Goal: Feedback & Contribution: Submit feedback/report problem

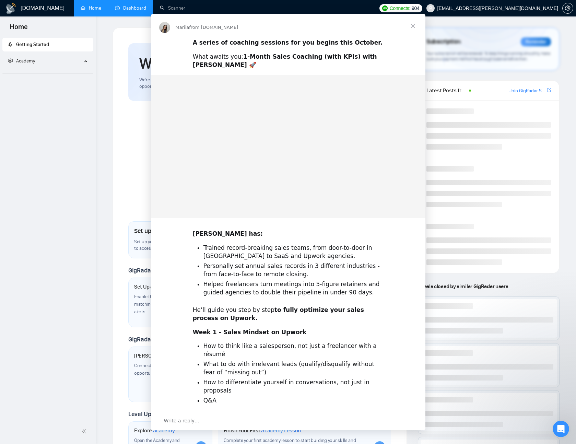
click at [143, 12] on div "Intercom messenger" at bounding box center [288, 222] width 576 height 444
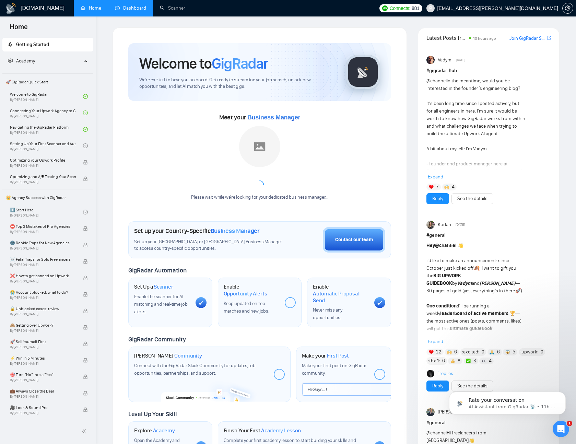
click at [143, 11] on link "Dashboard" at bounding box center [130, 8] width 31 height 6
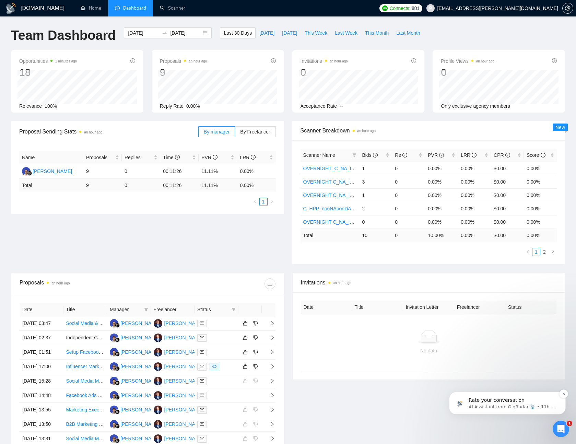
click at [514, 405] on p "AI Assistant from GigRadar 📡 • 11h ago" at bounding box center [513, 407] width 89 height 6
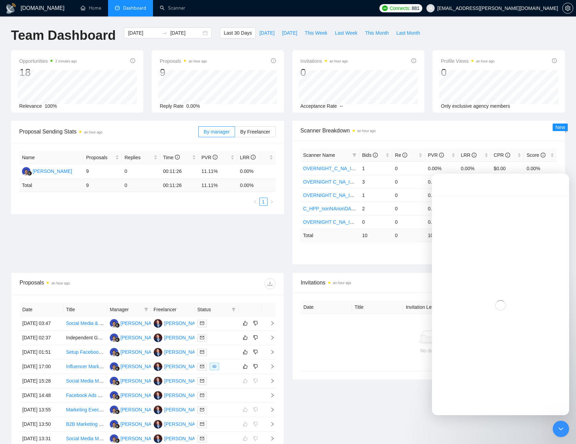
scroll to position [19, 0]
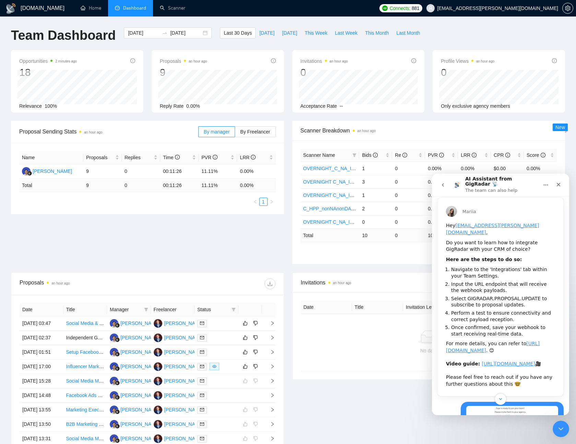
click at [442, 184] on icon "go back" at bounding box center [442, 184] width 5 height 5
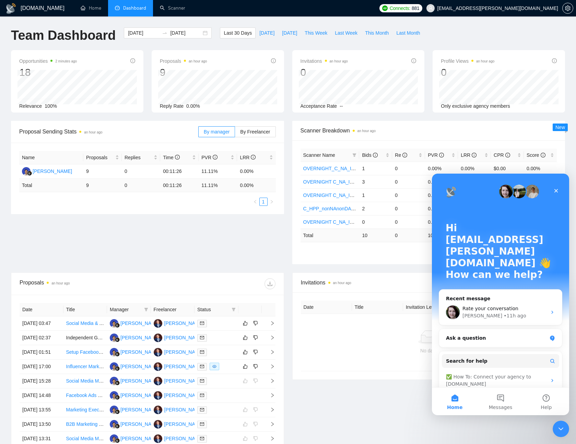
scroll to position [0, 0]
click at [499, 312] on div "[PERSON_NAME] • 11h ago" at bounding box center [505, 315] width 84 height 7
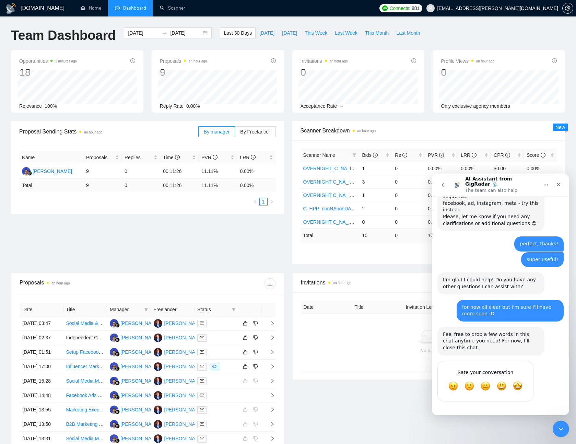
scroll to position [2883, 0]
click at [516, 385] on span "Amazing" at bounding box center [518, 386] width 12 height 12
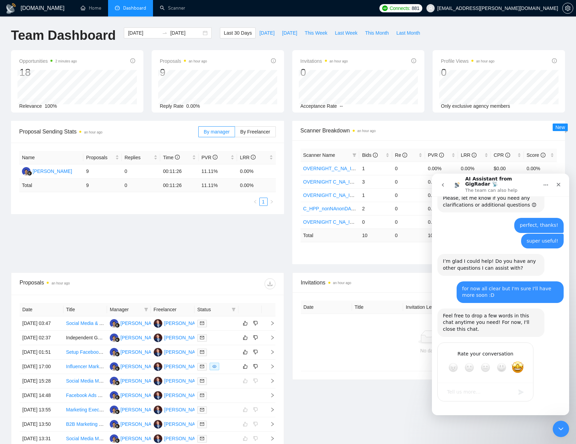
scroll to position [2902, 0]
type textarea "adfasfd"
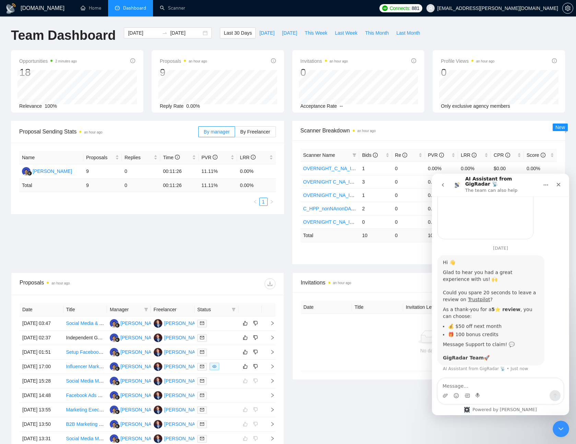
scroll to position [3037, 0]
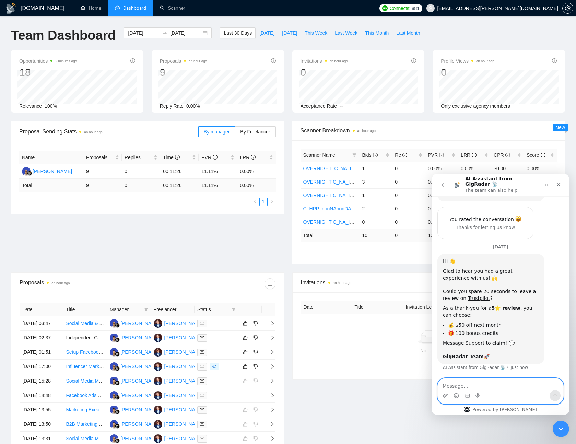
click at [518, 390] on textarea "Message…" at bounding box center [501, 385] width 126 height 12
paste textarea "Hey, A) why are there 18 opportunities but only 9 proposals? B) how long does i…"
type textarea "Hey, A) why are there 18 opportunities but only 9 proposals? B) how long does i…"
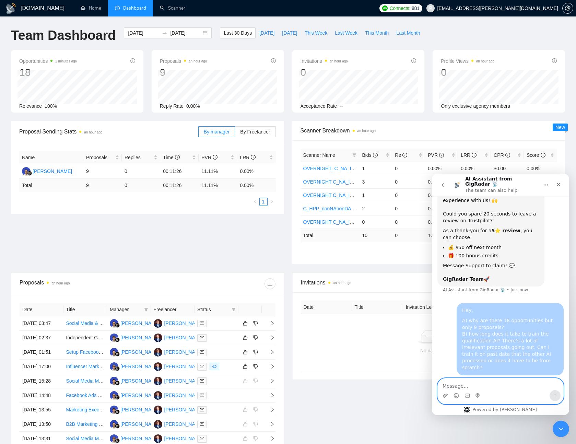
scroll to position [3108, 0]
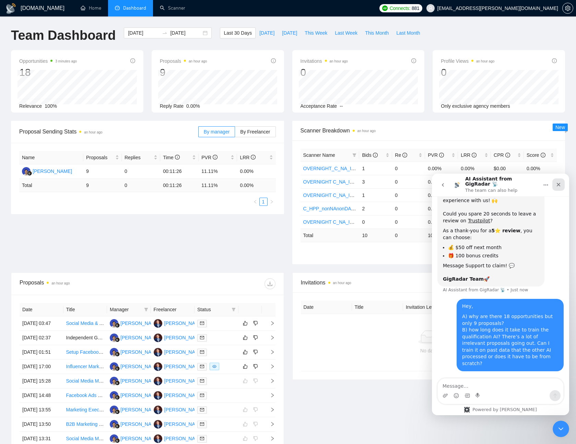
click at [563, 183] on div "Close" at bounding box center [559, 184] width 12 height 12
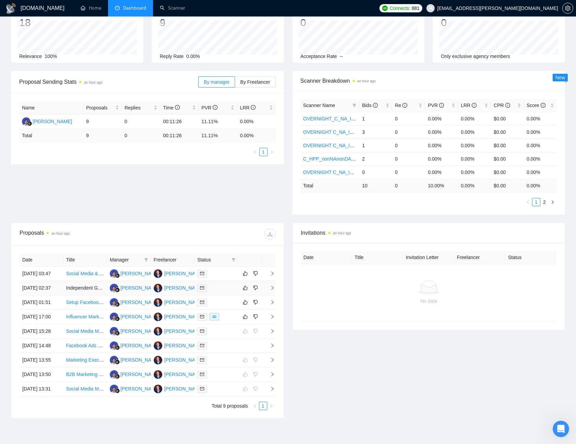
scroll to position [80, 0]
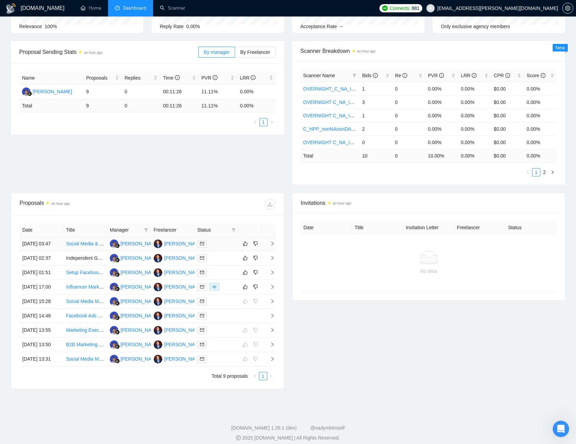
click at [270, 251] on td at bounding box center [269, 244] width 14 height 14
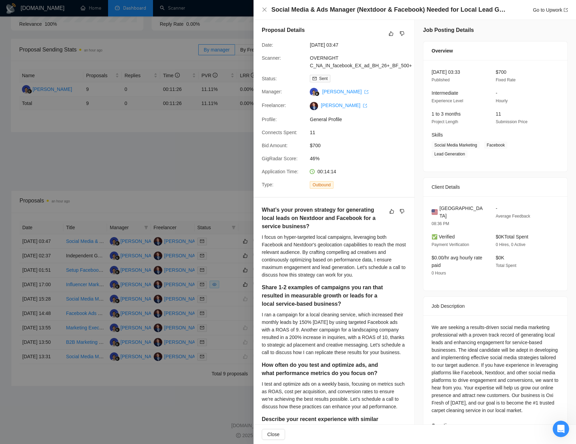
scroll to position [0, 0]
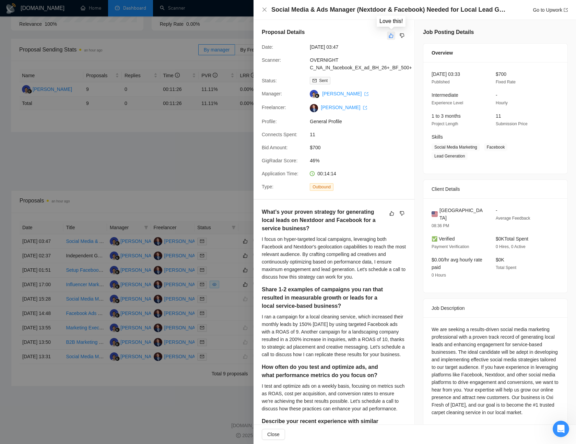
click at [390, 33] on icon "like" at bounding box center [391, 35] width 5 height 5
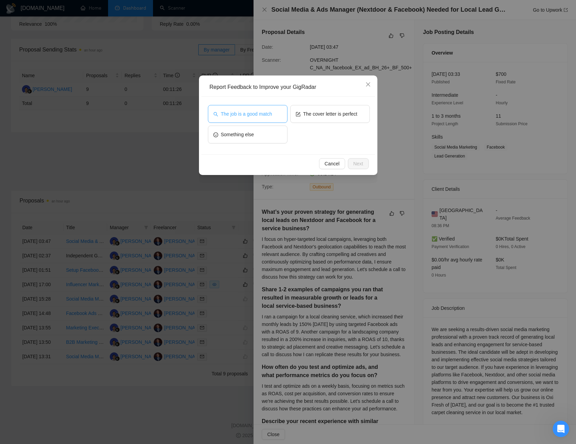
click at [270, 107] on button "The job is a good match" at bounding box center [248, 114] width 80 height 18
click at [365, 163] on button "Next" at bounding box center [358, 163] width 21 height 11
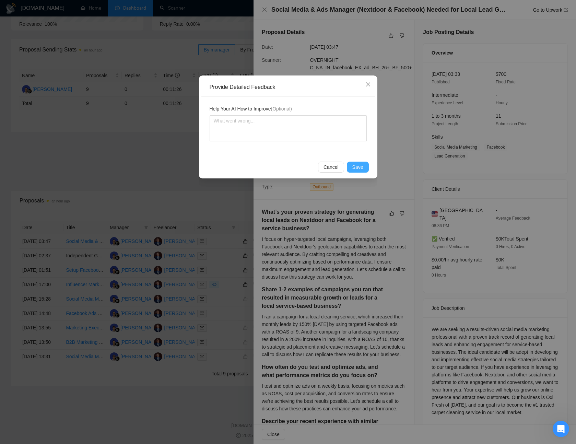
click at [365, 163] on button "Save" at bounding box center [358, 167] width 22 height 11
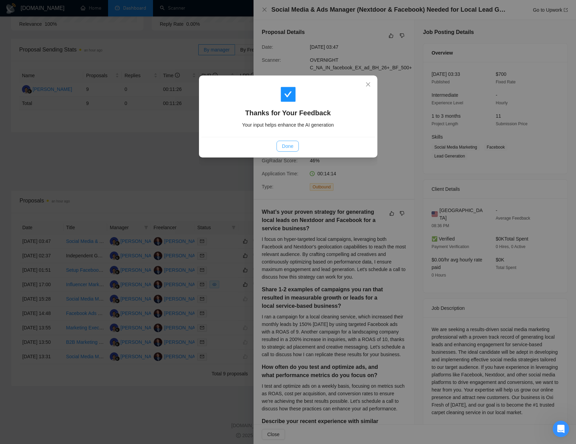
click at [292, 146] on span "Done" at bounding box center [287, 146] width 11 height 8
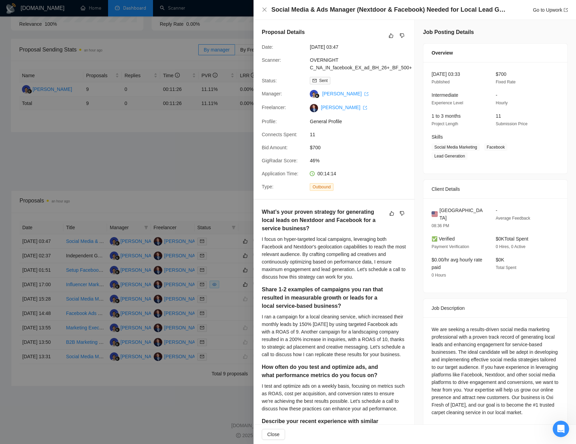
click at [187, 149] on div at bounding box center [288, 222] width 576 height 444
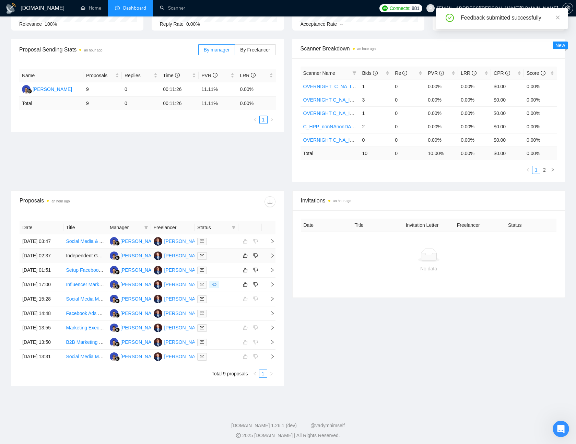
click at [222, 259] on td at bounding box center [217, 256] width 44 height 14
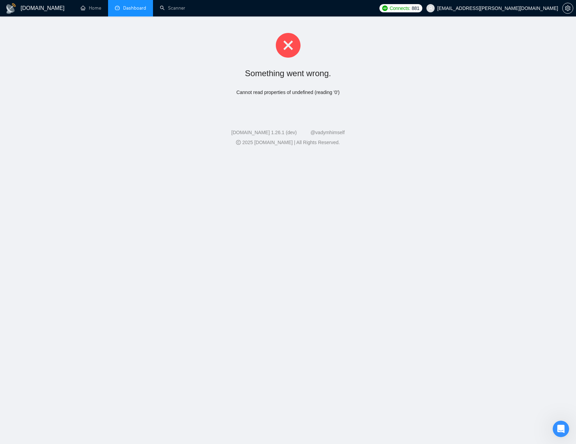
click at [137, 10] on span "Dashboard" at bounding box center [134, 8] width 23 height 6
click at [162, 5] on link "Scanner" at bounding box center [172, 8] width 25 height 6
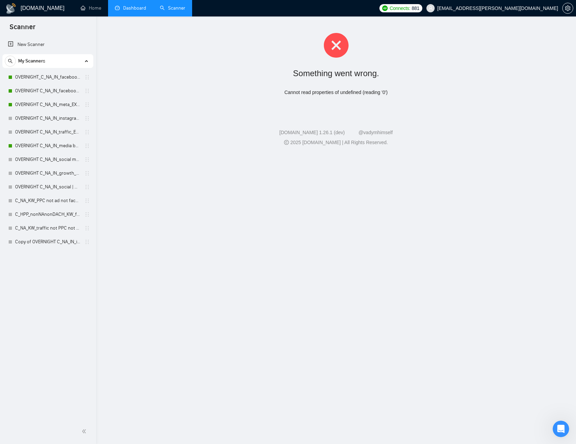
click at [126, 8] on link "Dashboard" at bounding box center [130, 8] width 31 height 6
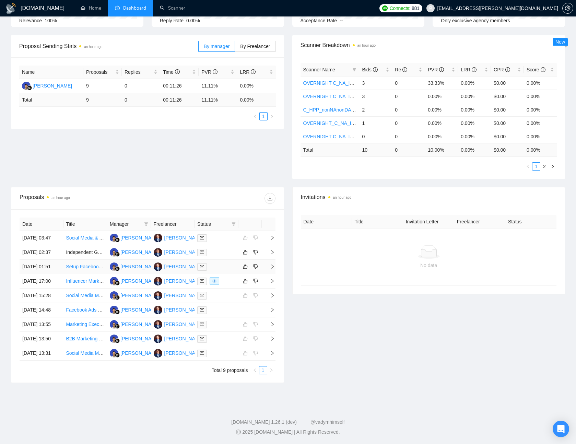
scroll to position [102, 0]
click at [230, 248] on div at bounding box center [216, 252] width 38 height 8
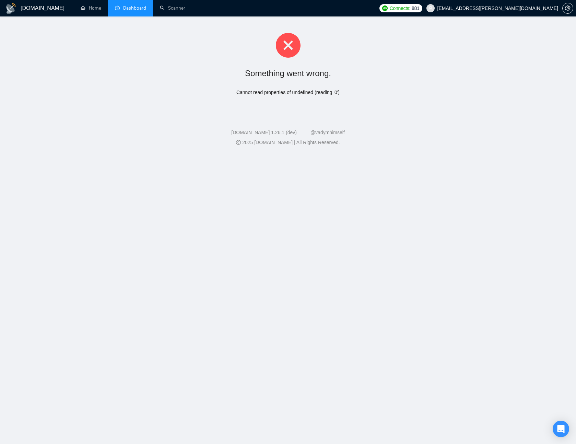
scroll to position [0, 0]
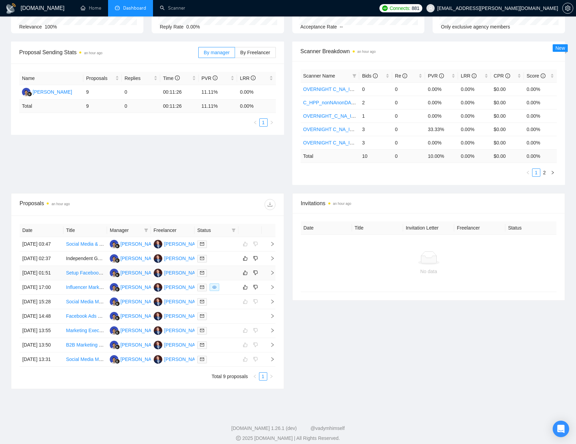
scroll to position [82, 0]
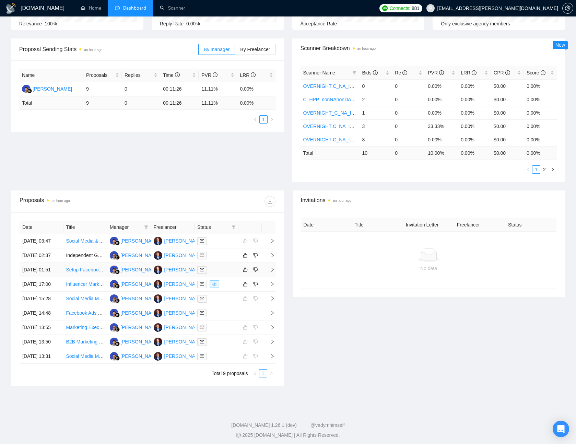
click at [270, 272] on icon "right" at bounding box center [272, 269] width 5 height 5
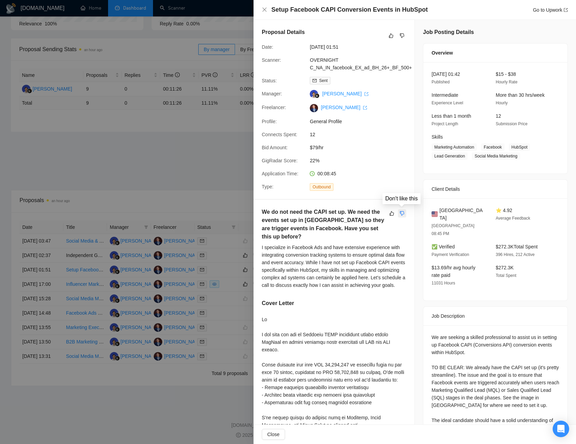
click at [399, 214] on button "button" at bounding box center [402, 213] width 8 height 8
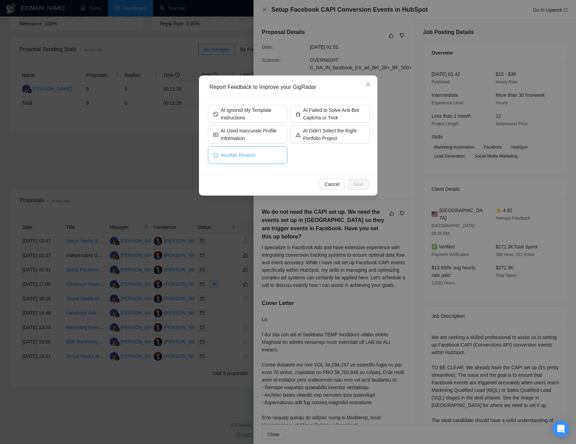
click at [230, 160] on button "Another Reason" at bounding box center [248, 155] width 80 height 18
click at [360, 186] on span "Next" at bounding box center [358, 185] width 10 height 8
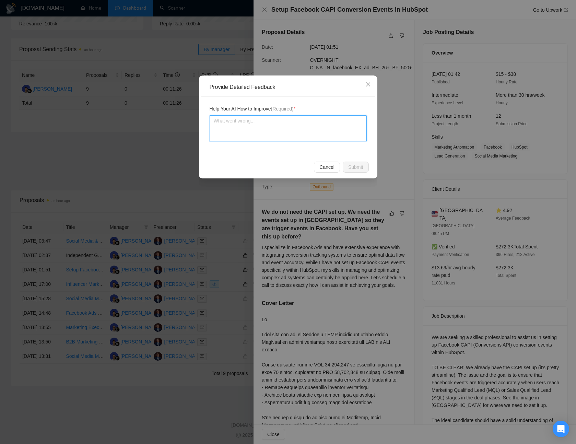
click at [315, 137] on textarea at bounding box center [288, 128] width 157 height 26
type textarea "t"
type textarea "th"
type textarea "the"
type textarea "the l"
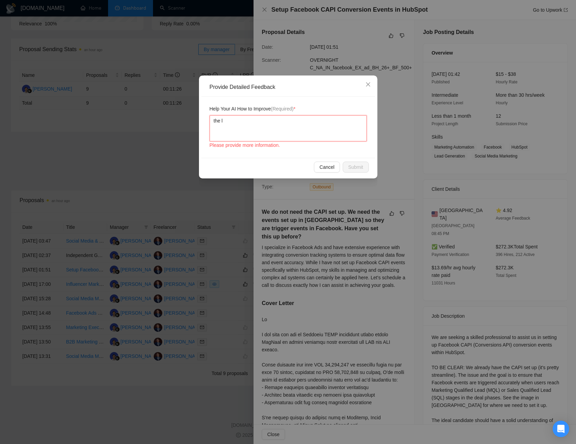
type textarea "the le"
type textarea "the lea"
type textarea "the lead"
type textarea "the lead o"
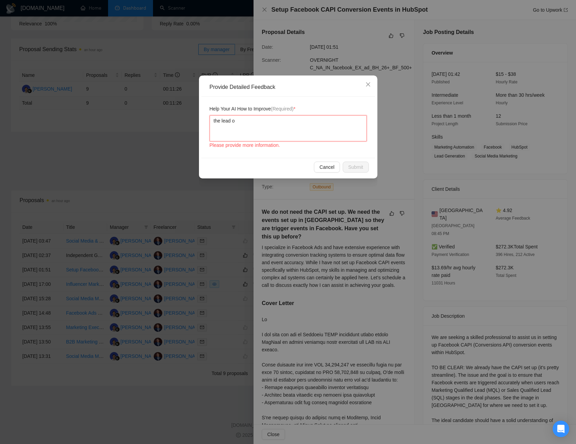
type textarea "the lead on"
type textarea "the lead onl"
type textarea "the lead only"
type textarea "the lead only w"
type textarea "the lead only wa"
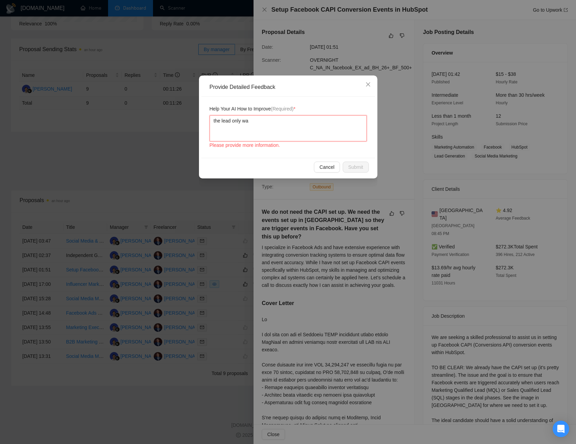
type textarea "the lead only wan"
type textarea "the lead only want"
type textarea "the lead only wants"
type textarea "the lead only wants t"
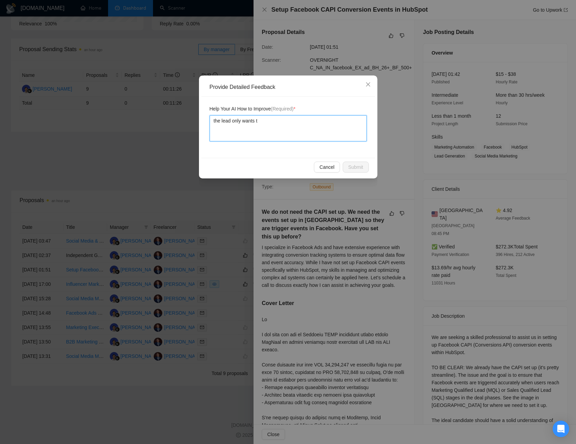
type textarea "the lead only wants tr"
type textarea "the lead only wants tra"
type textarea "the lead only wants trac"
type textarea "the lead only wants track"
type textarea "the lead only wants tracki"
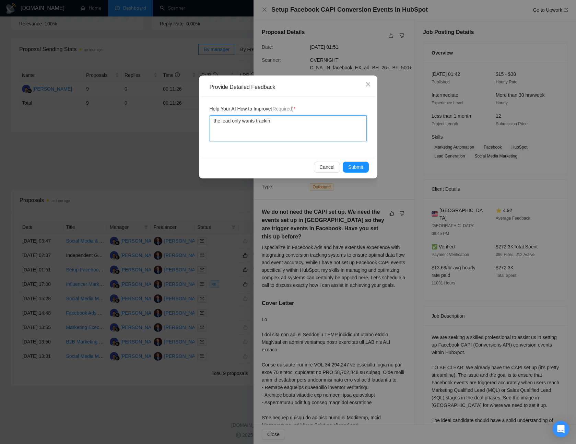
type textarea "the lead only wants tracking"
type textarea "the lead only wants tracking s"
type textarea "the lead only wants tracking set"
type textarea "the lead only wants tracking setu"
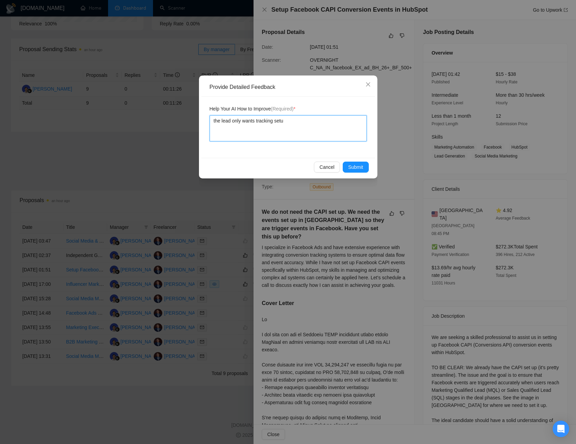
type textarea "the lead only wants tracking setup"
type textarea "the lead only wants tracking setup."
type textarea "the lead only wants tracking setup. I"
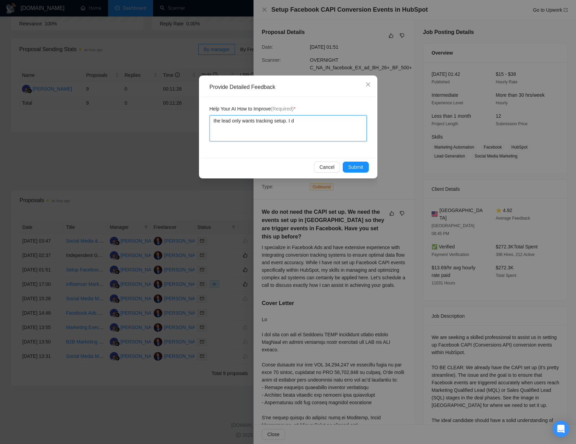
type textarea "the lead only wants tracking setup. I do"
type textarea "the lead only wants tracking setup. I don'"
type textarea "the lead only wants tracking setup. I don't"
type textarea "the lead only wants tracking setup. I don't w"
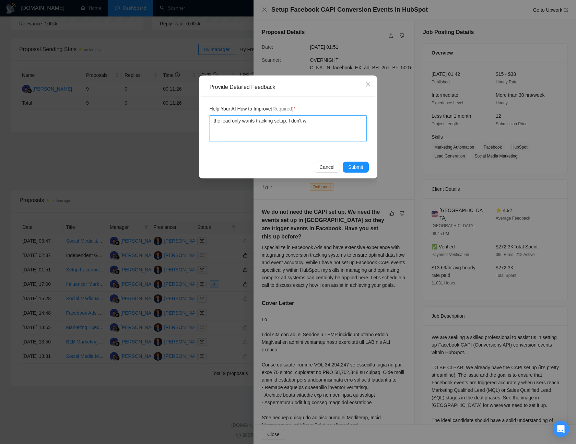
type textarea "the lead only wants tracking setup. I don't wo"
type textarea "the lead only wants tracking setup. I don't wor"
type textarea "the lead only wants tracking setup. I don't work"
type textarea "the lead only wants tracking setup. I don't work o"
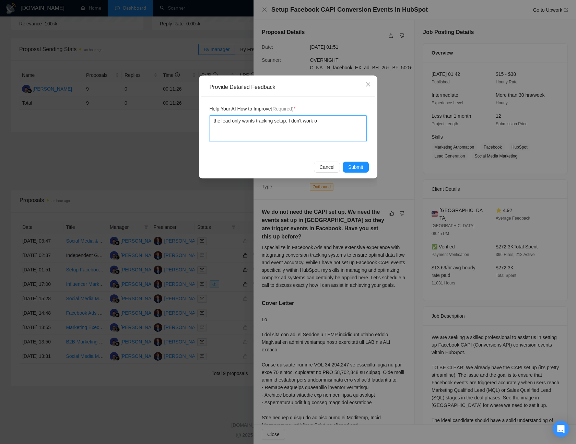
type textarea "the lead only wants tracking setup. I don't work on"
type textarea "the lead only wants tracking setup. I don't work on p"
type textarea "the lead only wants tracking setup. I don't work on pr"
type textarea "the lead only wants tracking setup. I don't work on pro"
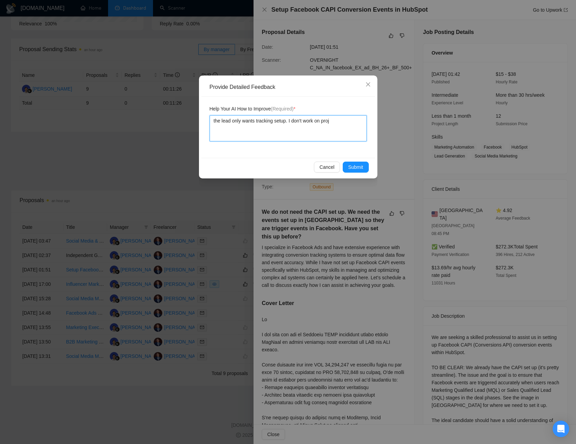
type textarea "the lead only wants tracking setup. I don't work on proje"
type textarea "the lead only wants tracking setup. I don't work on projec"
type textarea "the lead only wants tracking setup. I don't work on project"
type textarea "the lead only wants tracking setup. I don't work on projects"
type textarea "the lead only wants tracking setup. I don't work on projects t"
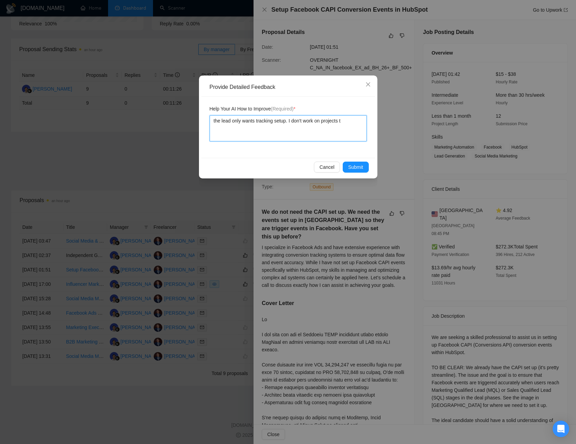
type textarea "the lead only wants tracking setup. I don't work on projects th"
type textarea "the lead only wants tracking setup. I don't work on projects tha"
type textarea "the lead only wants tracking setup. I don't work on projects that"
type textarea "the lead only wants tracking setup. I don't work on projects that o"
type textarea "the lead only wants tracking setup. I don't work on projects that on"
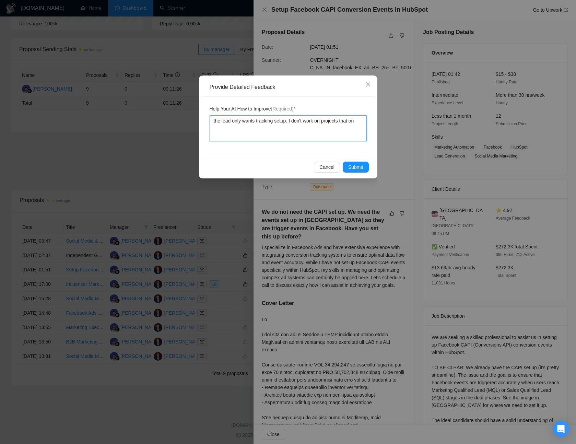
type textarea "the lead only wants tracking setup. I don't work on projects that onl"
type textarea "the lead only wants tracking setup. I don't work on projects that only"
type textarea "the lead only wants tracking setup. I don't work on projects that only d"
type textarea "the lead only wants tracking setup. I don't work on projects that only do"
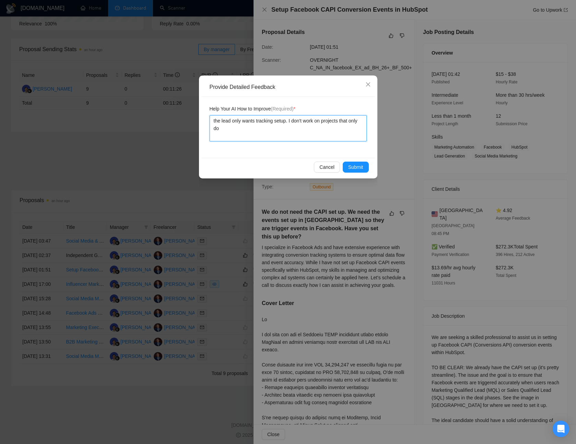
type textarea "the lead only wants tracking setup. I don't work on projects that only do t"
type textarea "the lead only wants tracking setup. I don't work on projects that only do tr"
type textarea "the lead only wants tracking setup. I don't work on projects that only do tra"
type textarea "the lead only wants tracking setup. I don't work on projects that only do trac"
type textarea "the lead only wants tracking setup. I don't work on projects that only do track"
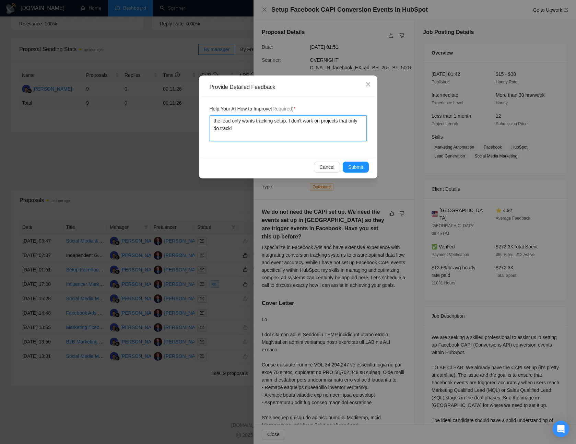
type textarea "the lead only wants tracking setup. I don't work on projects that only do track…"
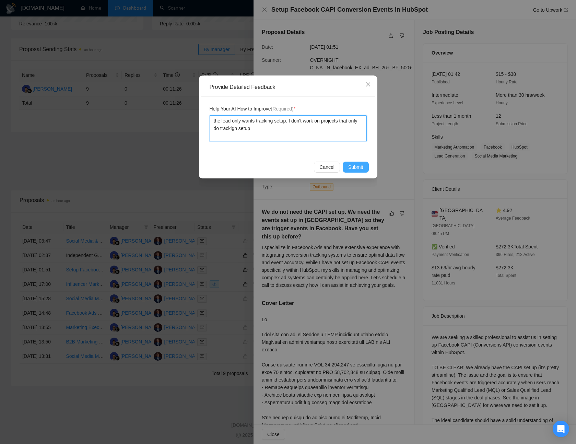
type textarea "the lead only wants tracking setup. I don't work on projects that only do track…"
click at [361, 167] on span "Submit" at bounding box center [355, 167] width 15 height 8
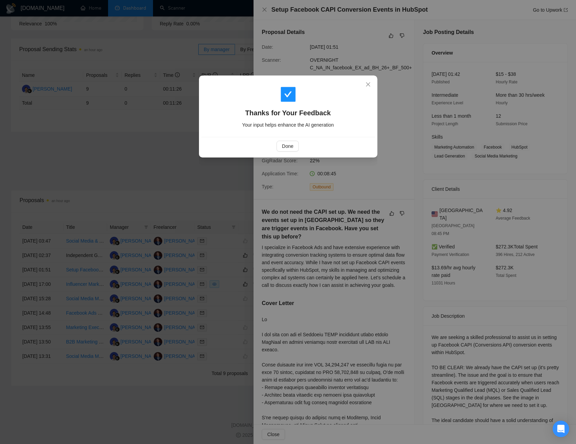
click at [292, 152] on div "Done" at bounding box center [288, 146] width 174 height 18
click at [281, 149] on button "Done" at bounding box center [288, 146] width 22 height 11
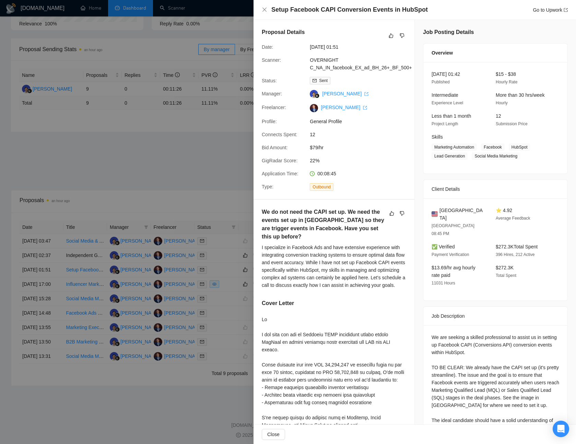
click at [139, 161] on div at bounding box center [288, 222] width 576 height 444
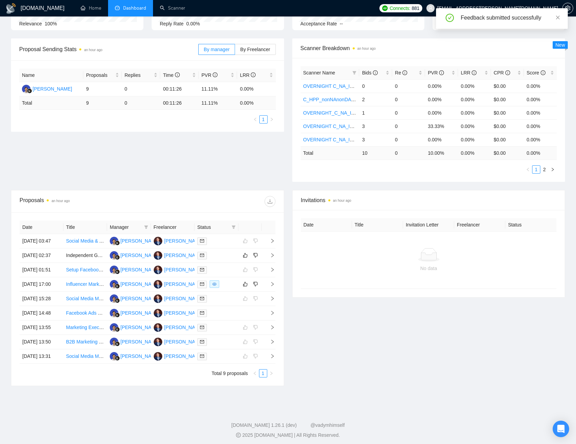
click at [277, 310] on div "Date Title Manager Freelancer Status 03 Oct, 2025 03:47 Social Media & Ads Mana…" at bounding box center [147, 298] width 272 height 173
click at [274, 292] on td at bounding box center [269, 284] width 14 height 14
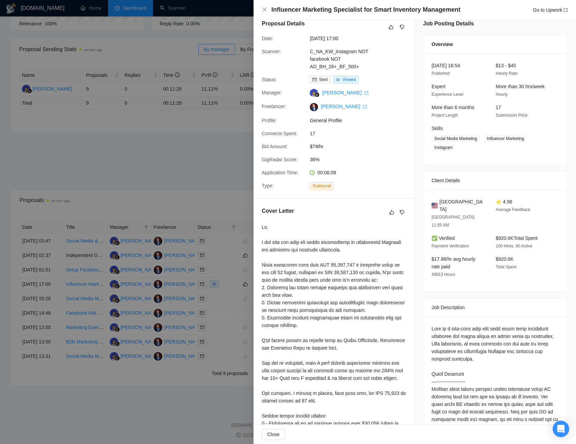
scroll to position [0, 0]
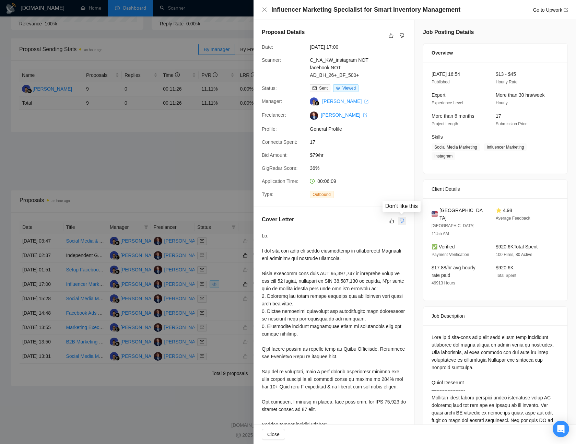
click at [400, 218] on icon "dislike" at bounding box center [402, 220] width 5 height 5
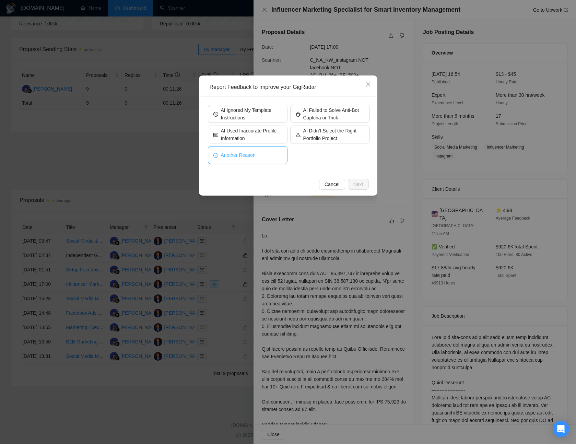
click at [245, 158] on span "Another Reason" at bounding box center [238, 155] width 35 height 8
click at [359, 183] on span "Next" at bounding box center [358, 185] width 10 height 8
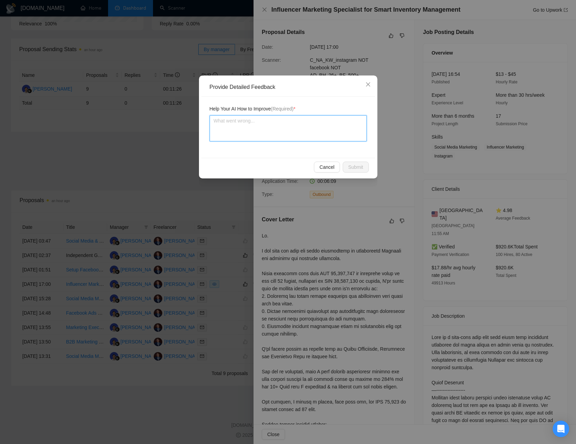
click at [312, 131] on textarea at bounding box center [288, 128] width 157 height 26
type textarea "t"
type textarea "th"
type textarea "the"
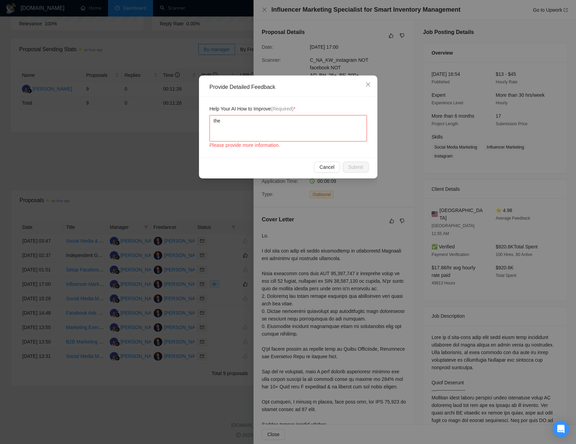
type textarea "the l"
type textarea "the le"
type textarea "the lea"
type textarea "the lead"
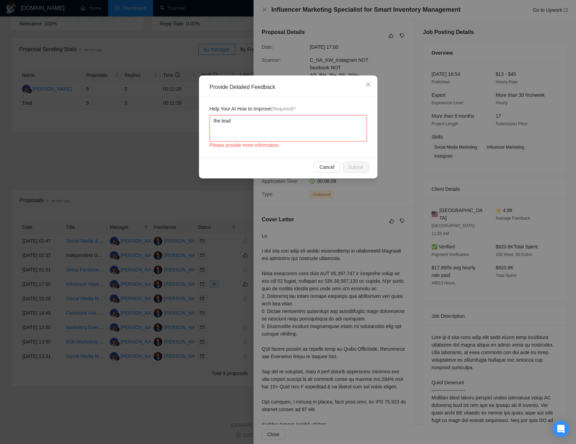
type textarea "the lead w"
type textarea "the lead wan"
type textarea "the lead want"
type textarea "the lead wants"
type textarea "the lead wants i"
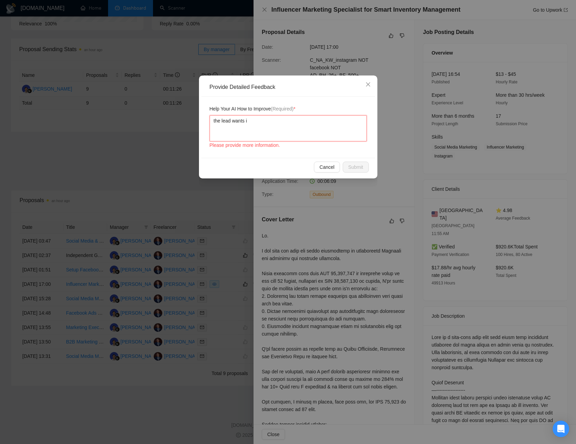
type textarea "the lead wants in"
type textarea "the lead wants inf"
type textarea "the lead wants infl"
type textarea "the lead wants influe"
type textarea "the lead wants influenc"
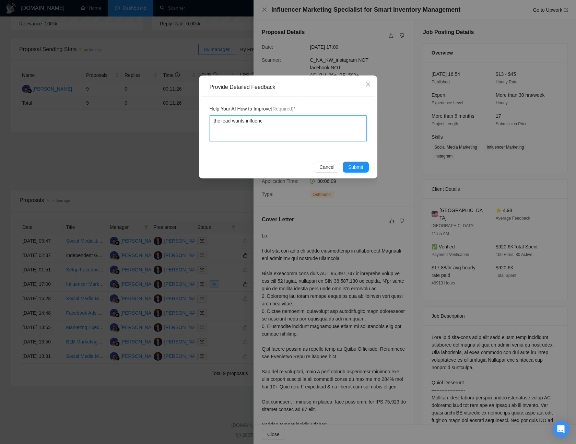
type textarea "the lead wants influence"
type textarea "the lead wants influencer"
type textarea "the lead wants influencer m"
type textarea "the lead wants influencer ma"
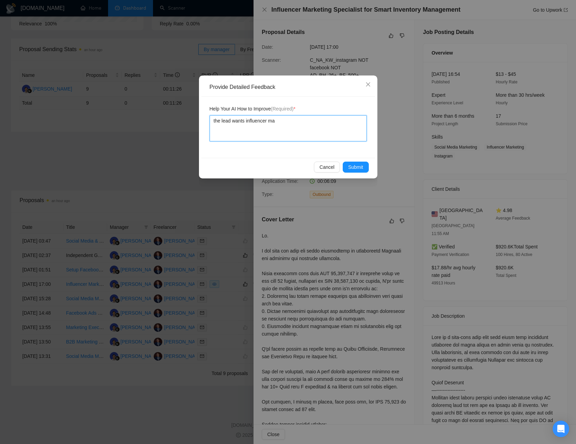
type textarea "the lead wants influencer mar"
click at [359, 169] on span "Submit" at bounding box center [355, 167] width 15 height 8
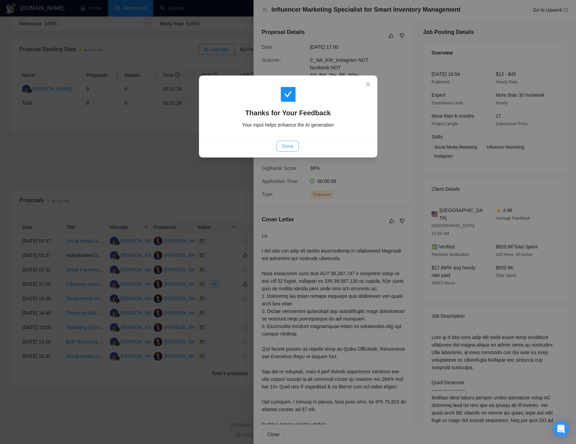
click at [287, 143] on span "Done" at bounding box center [287, 146] width 11 height 8
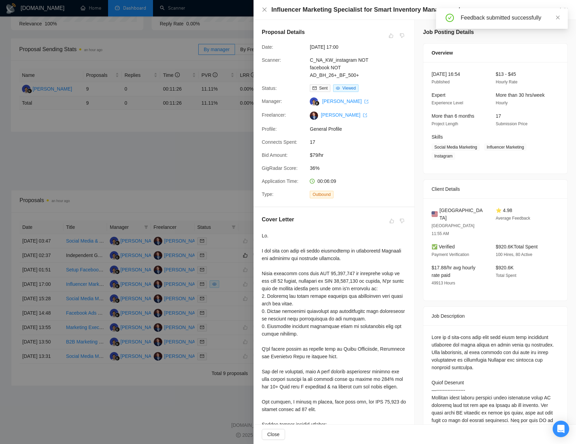
click at [210, 166] on div at bounding box center [288, 222] width 576 height 444
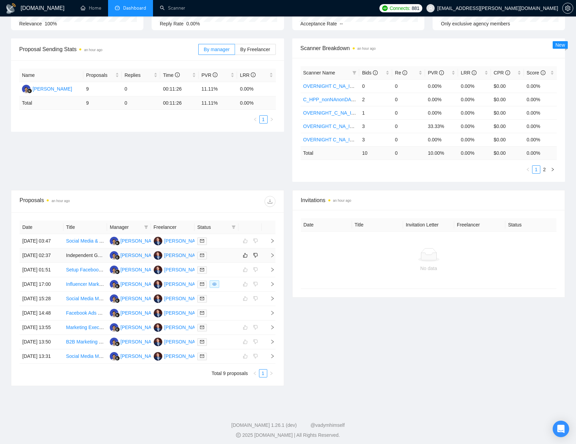
click at [272, 258] on icon "right" at bounding box center [272, 255] width 5 height 5
